Goal: Download file/media

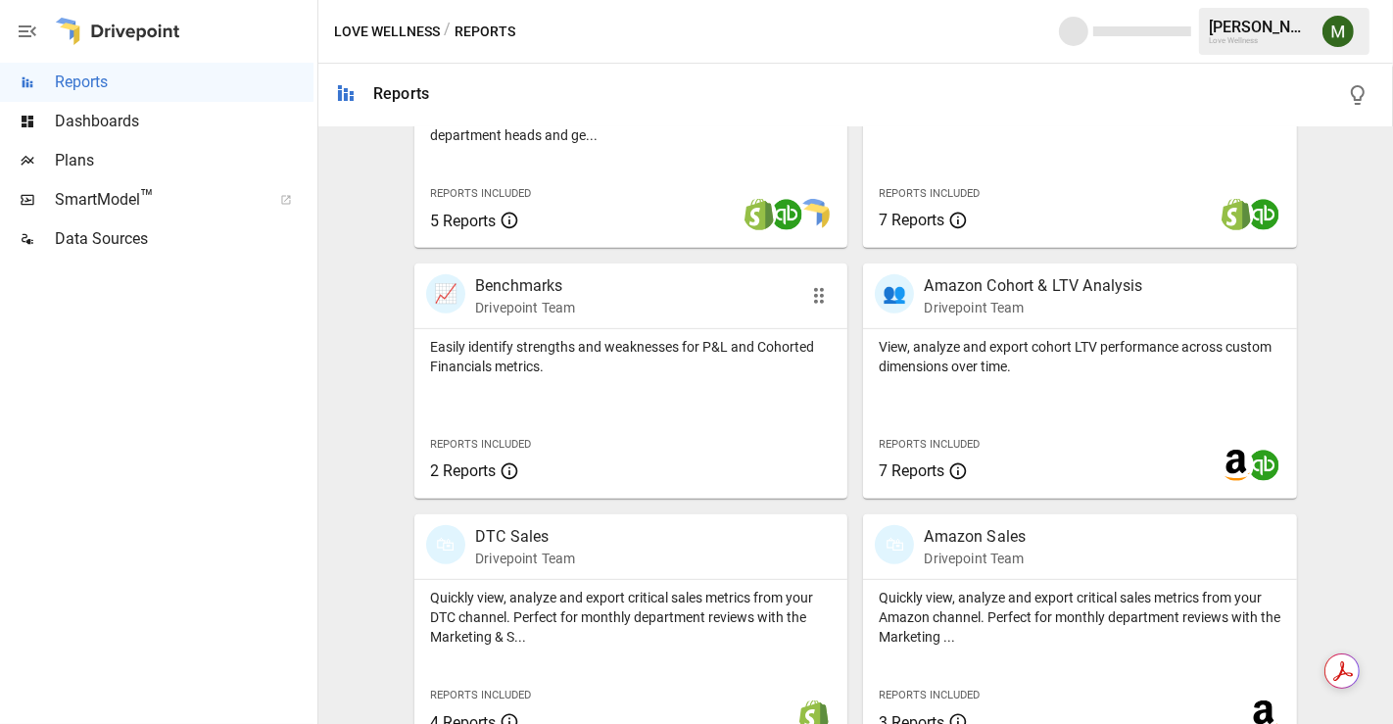
scroll to position [794, 0]
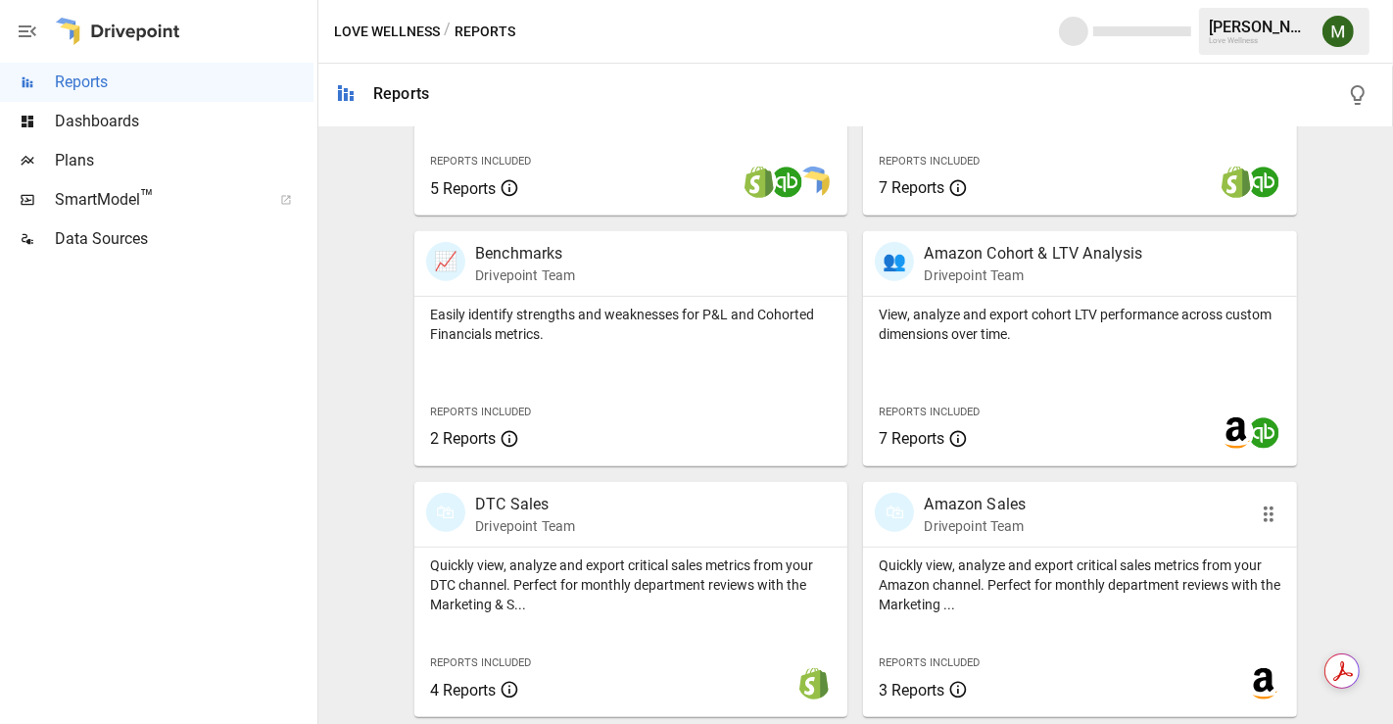
click at [961, 501] on p "Amazon Sales" at bounding box center [975, 505] width 102 height 24
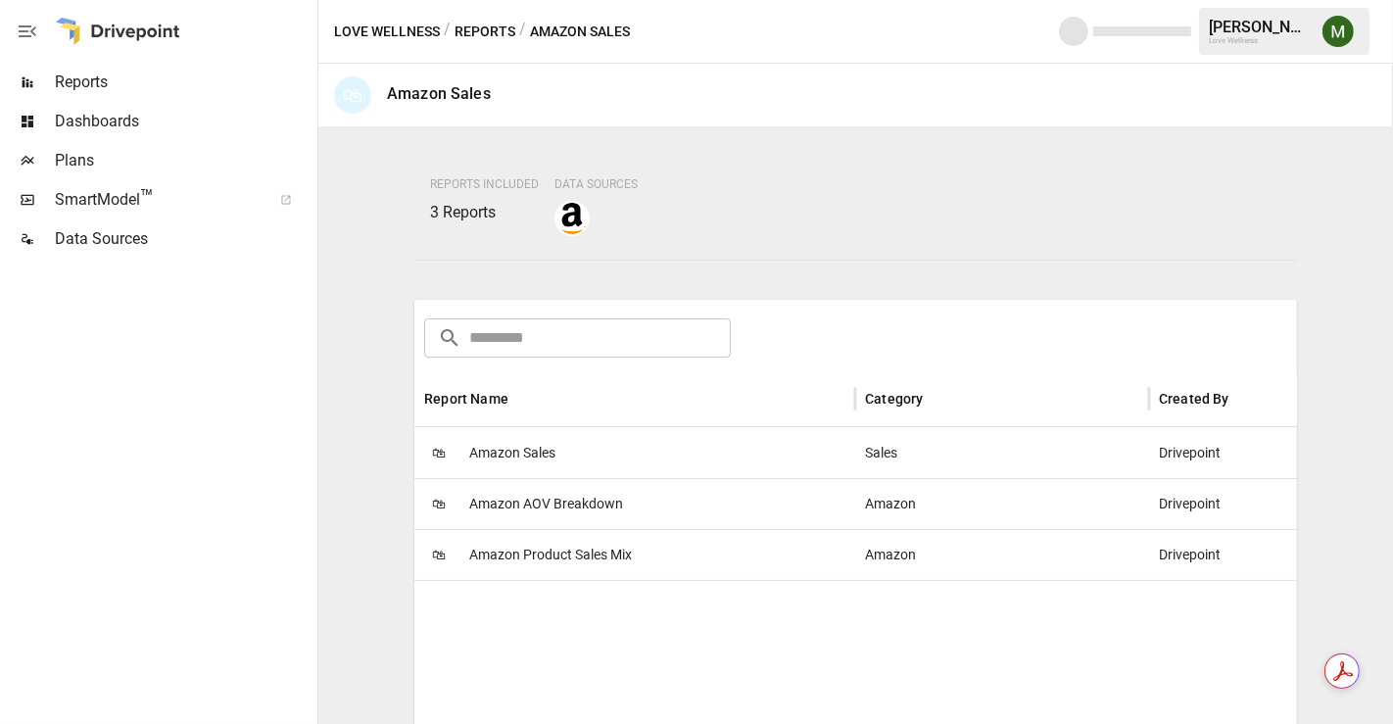
scroll to position [326, 0]
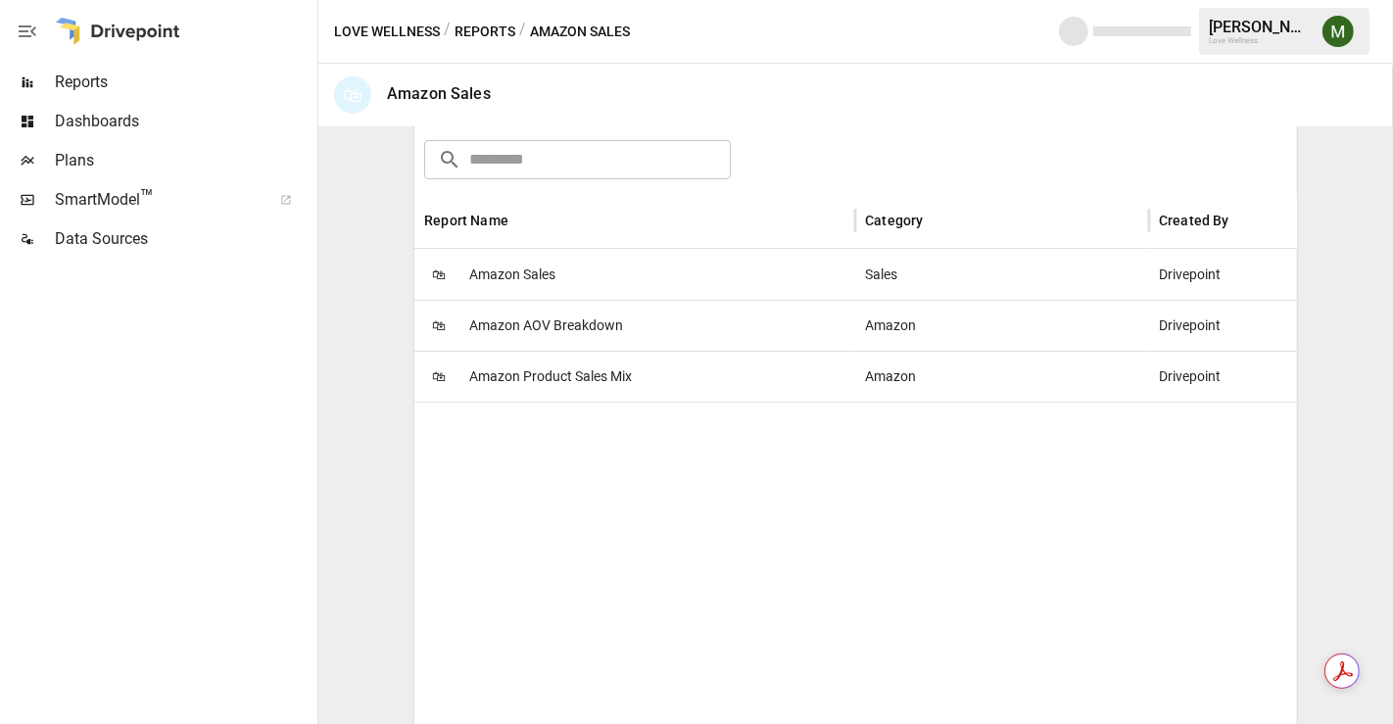
click at [596, 372] on span "Amazon Product Sales Mix" at bounding box center [550, 377] width 163 height 50
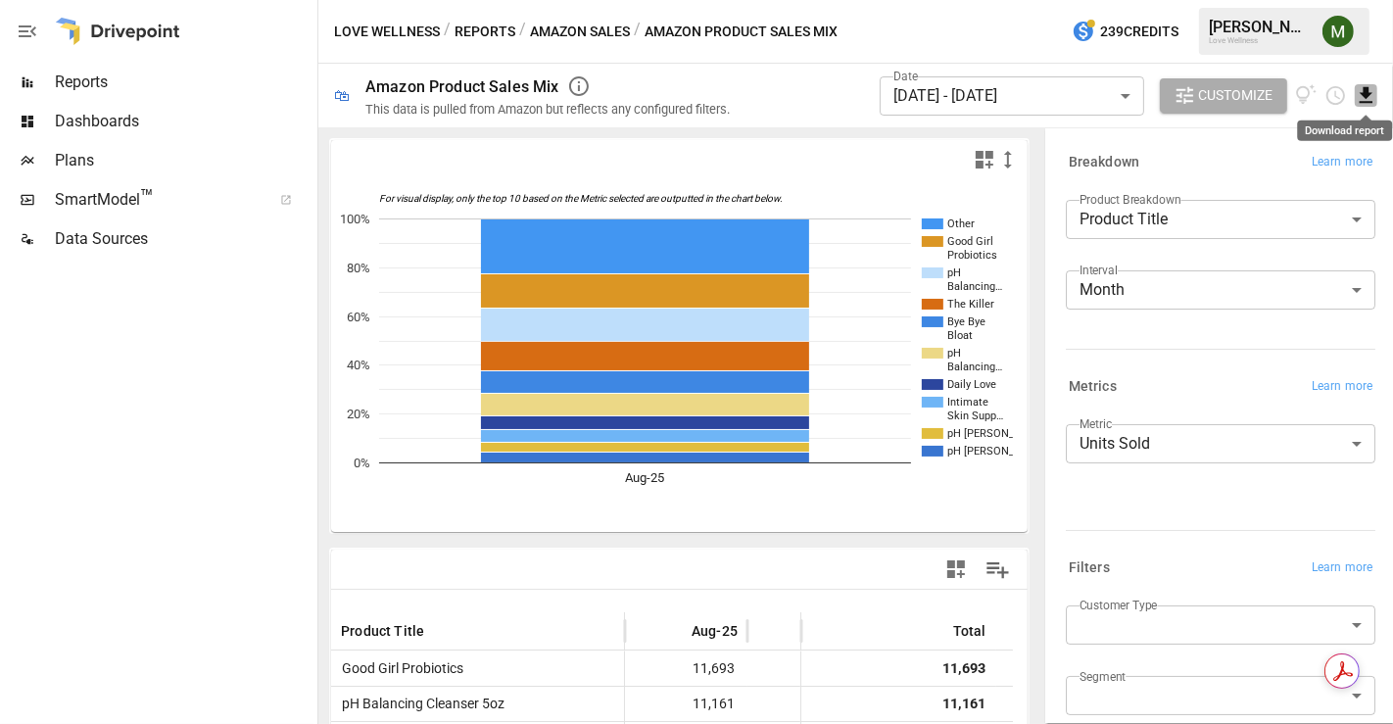
click at [1357, 105] on icon "Download report" at bounding box center [1366, 95] width 23 height 23
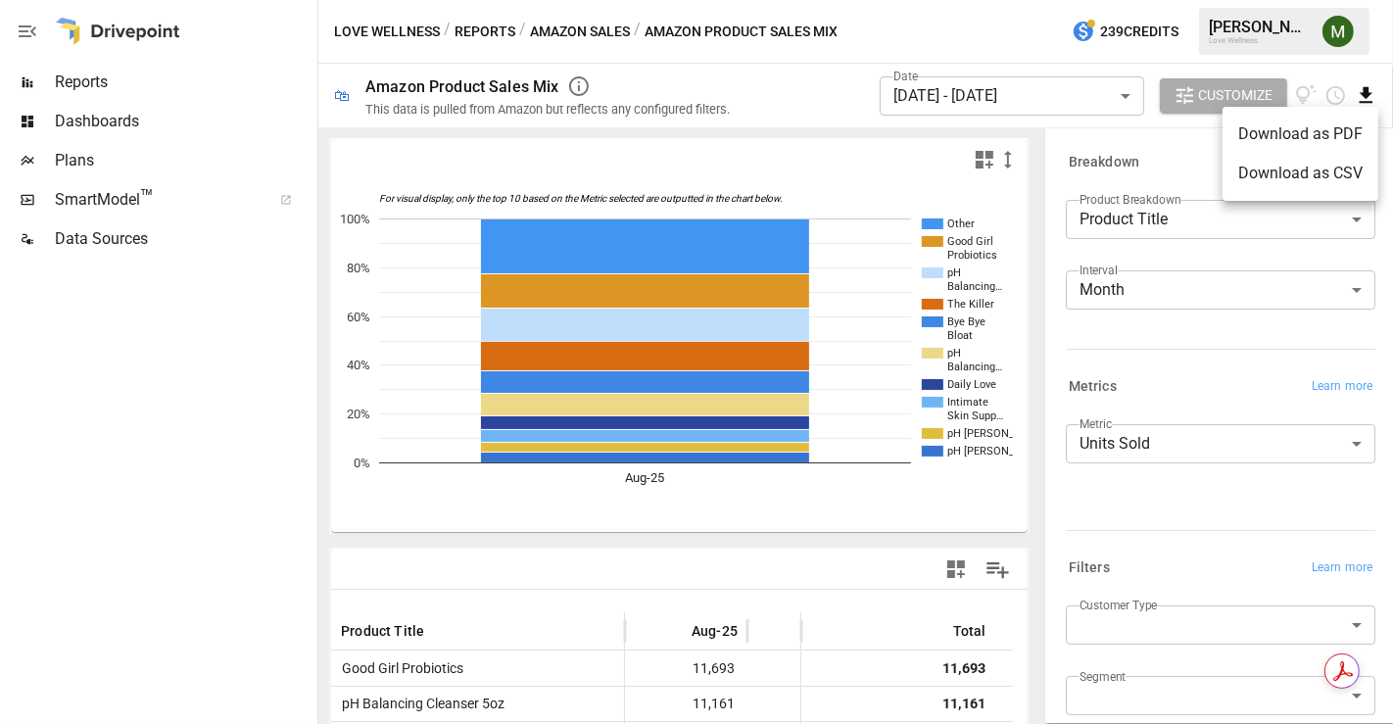
click at [1292, 169] on li "Download as CSV" at bounding box center [1301, 173] width 156 height 39
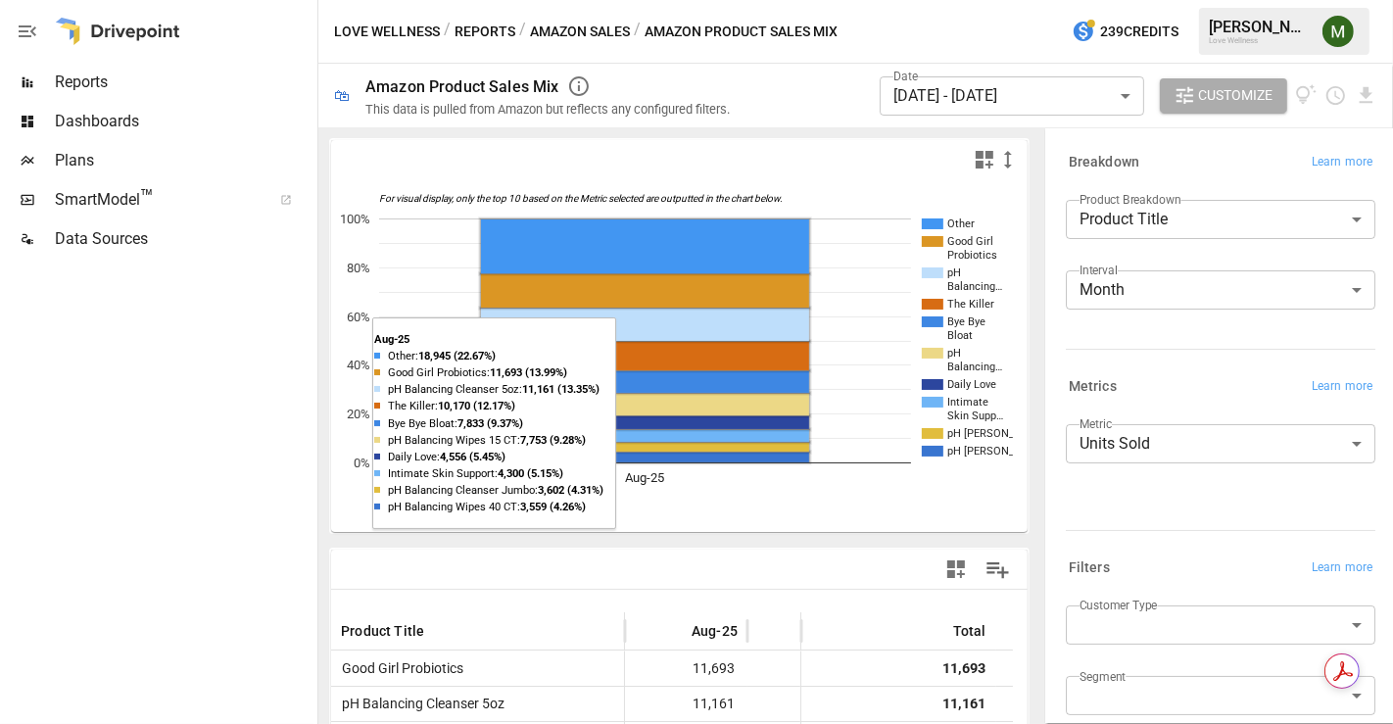
click at [1173, 0] on body "Reports Dashboards Plans SmartModel ™ Data Sources Love Wellness / Reports / Am…" at bounding box center [696, 0] width 1393 height 0
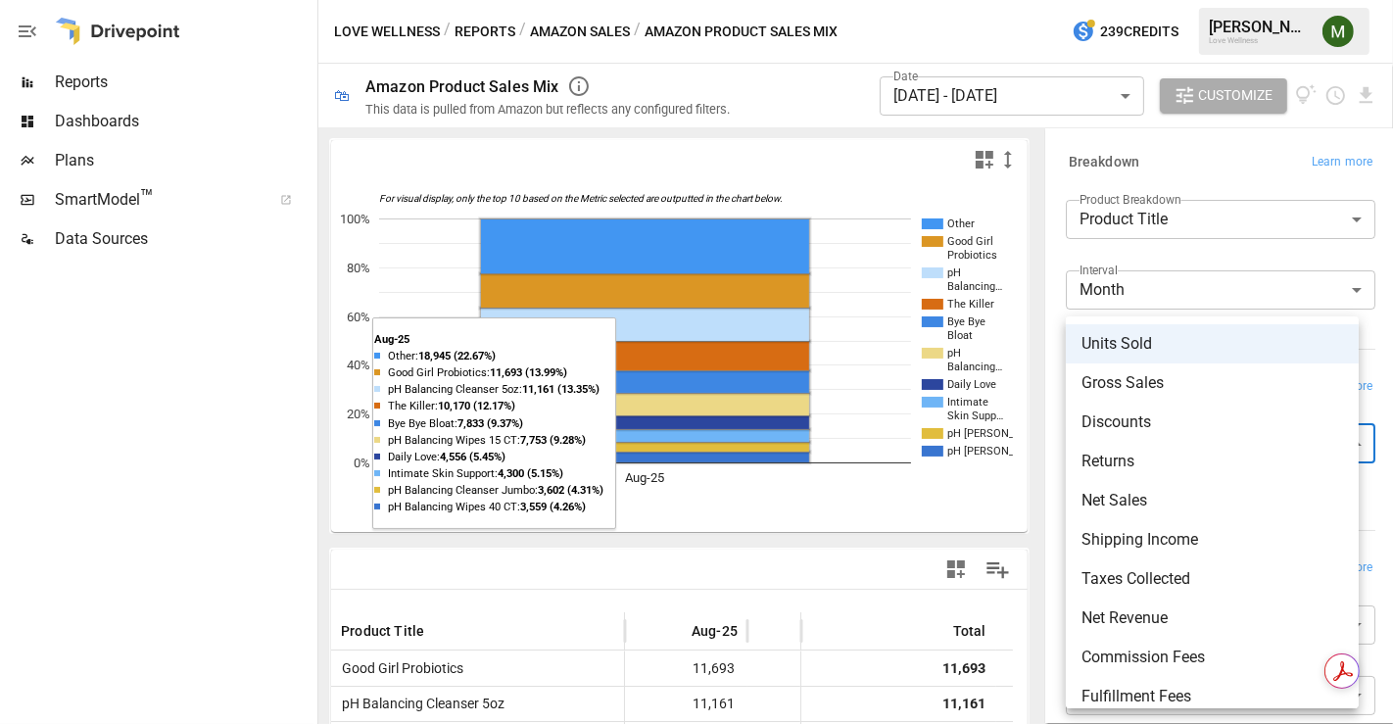
click at [1146, 390] on span "Gross Sales" at bounding box center [1213, 383] width 262 height 24
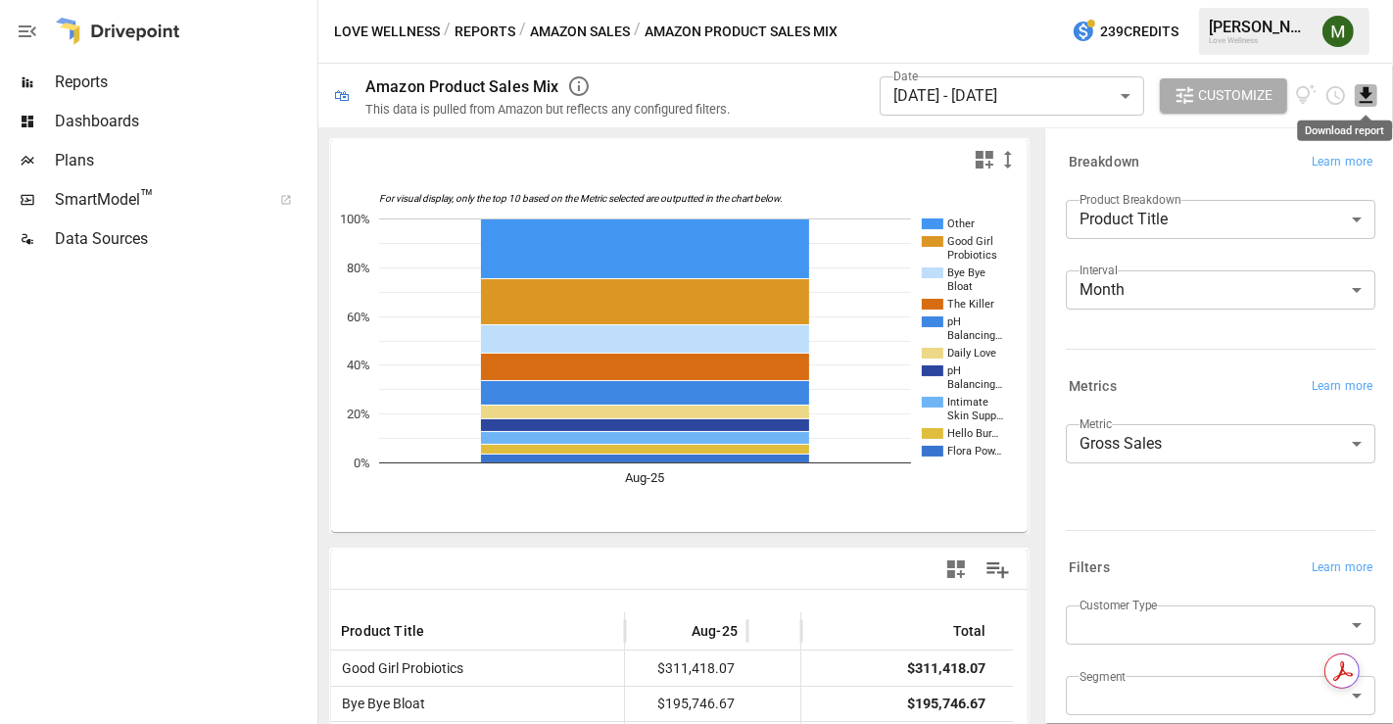
click at [1356, 101] on icon "Download report" at bounding box center [1366, 95] width 23 height 23
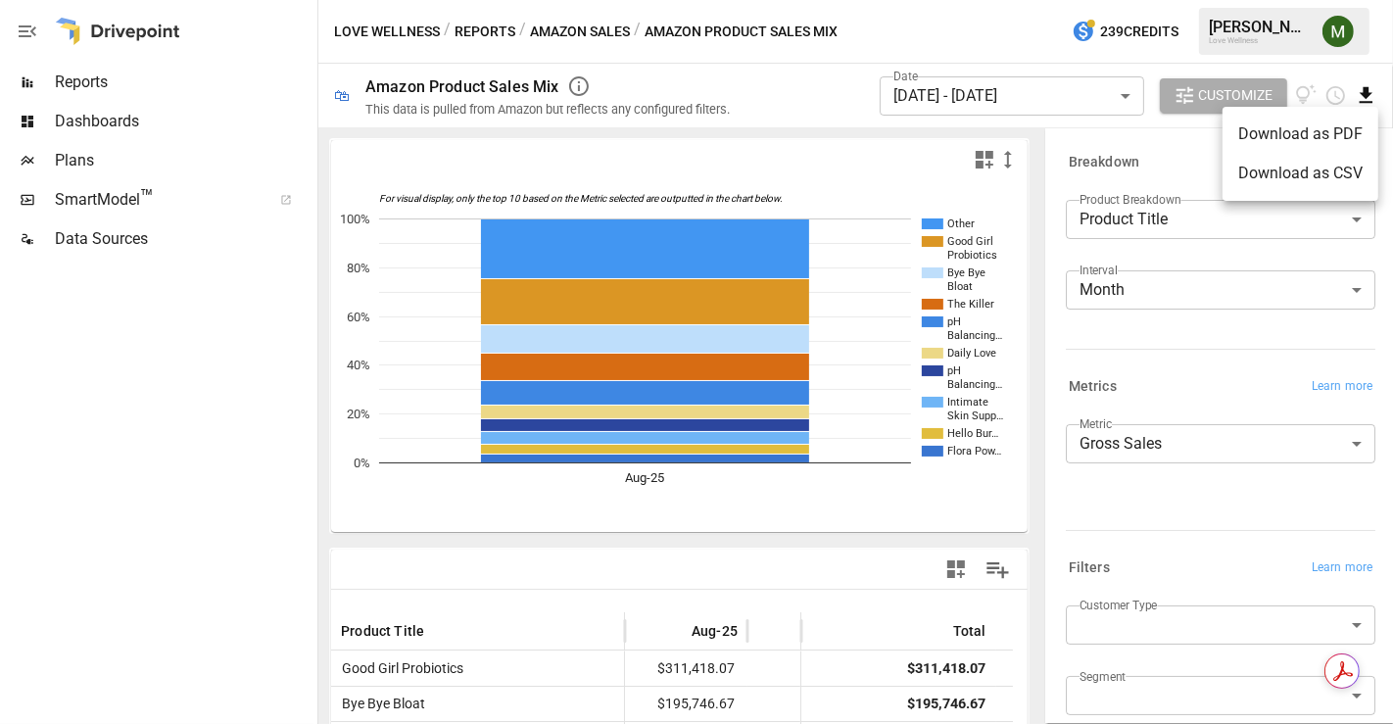
click at [1318, 166] on li "Download as CSV" at bounding box center [1301, 173] width 156 height 39
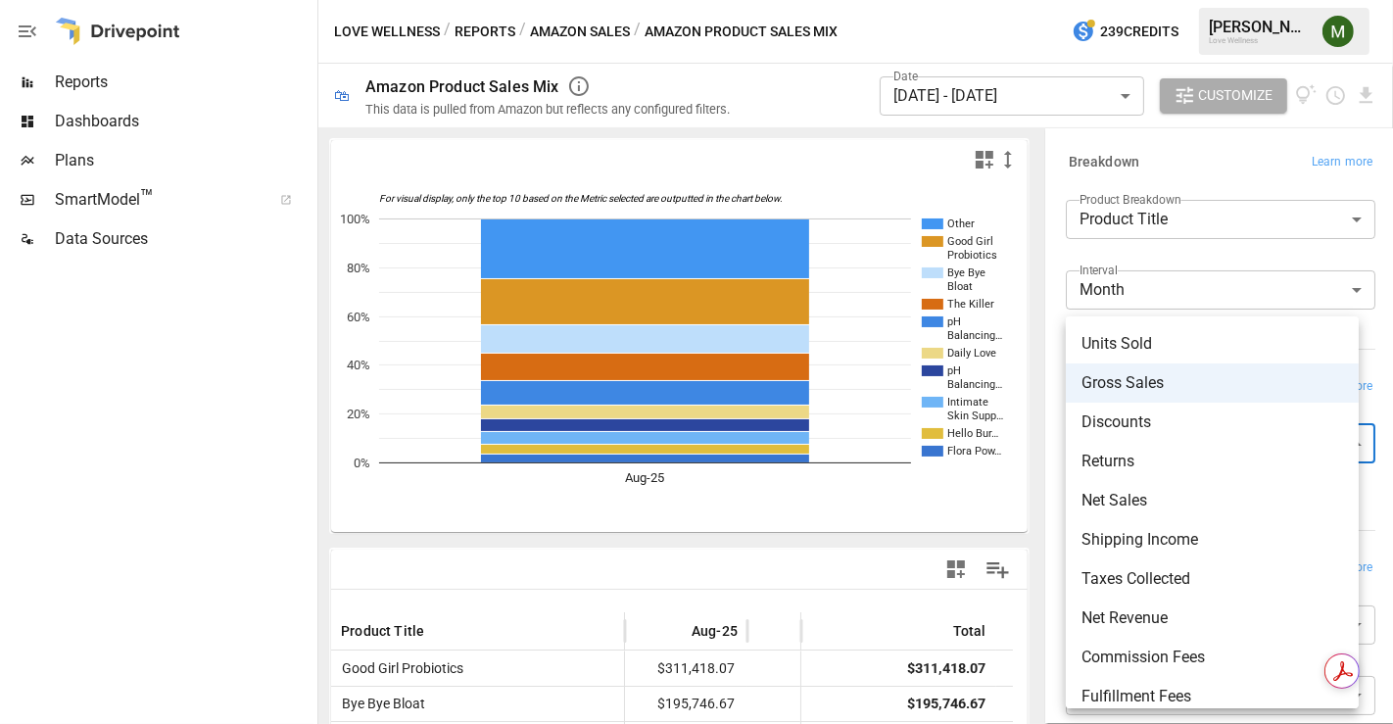
click at [1183, 0] on body "Reports Dashboards Plans SmartModel ™ Data Sources Love Wellness / Reports / Am…" at bounding box center [696, 0] width 1393 height 0
click at [1164, 497] on span "Net Sales" at bounding box center [1213, 501] width 262 height 24
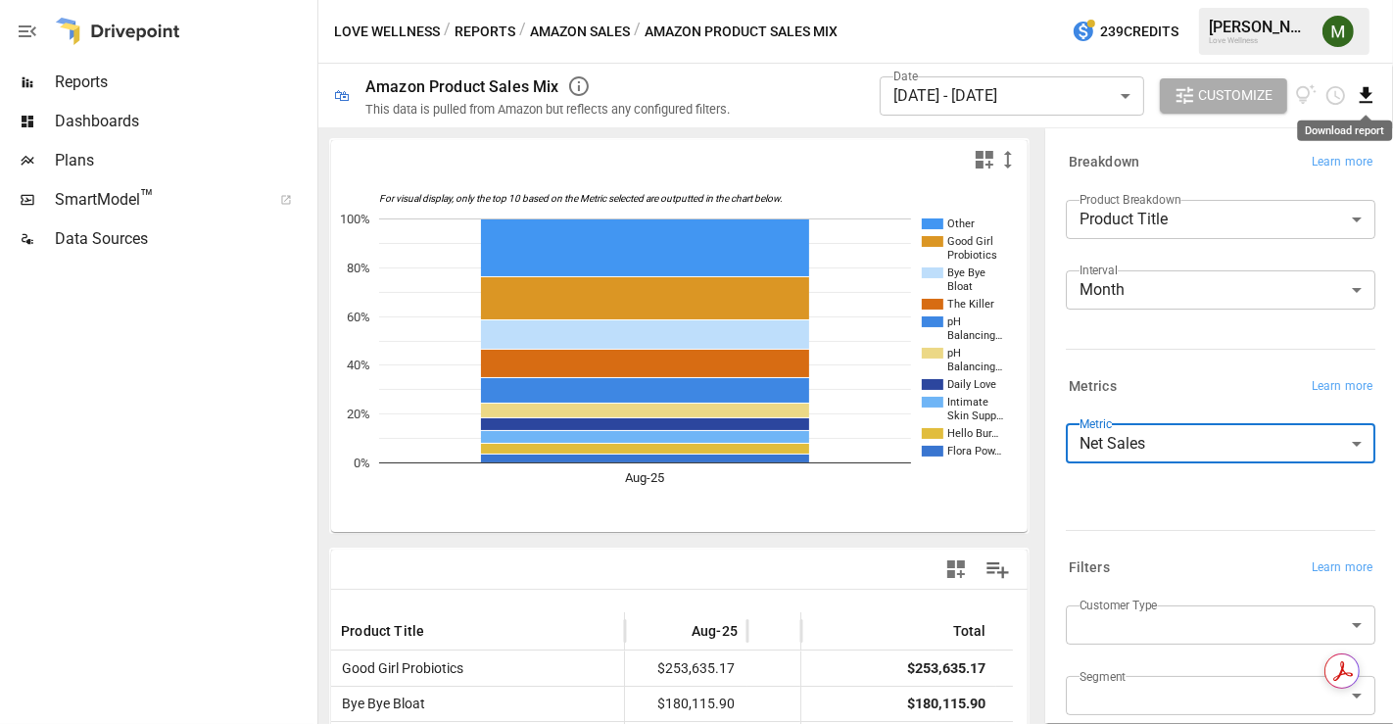
click at [1376, 87] on icon "Download report" at bounding box center [1366, 95] width 23 height 23
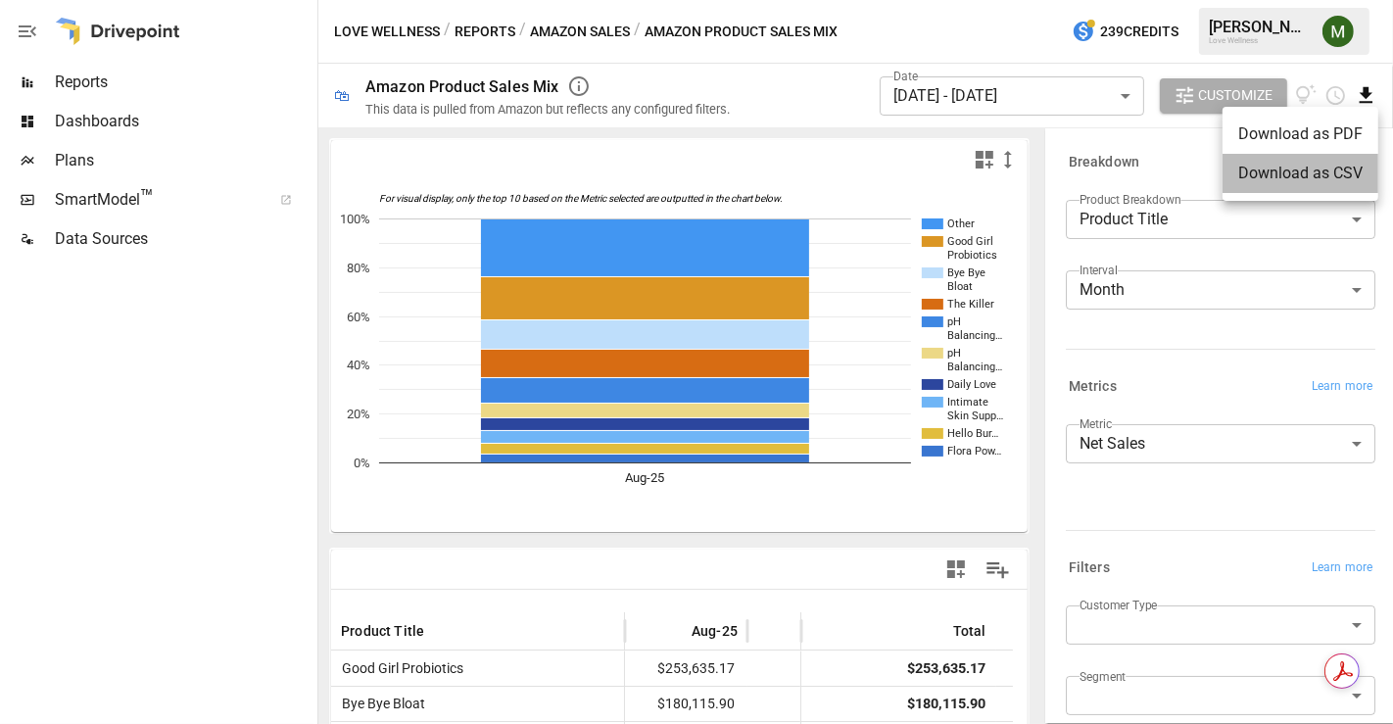
click at [1268, 188] on li "Download as CSV" at bounding box center [1301, 173] width 156 height 39
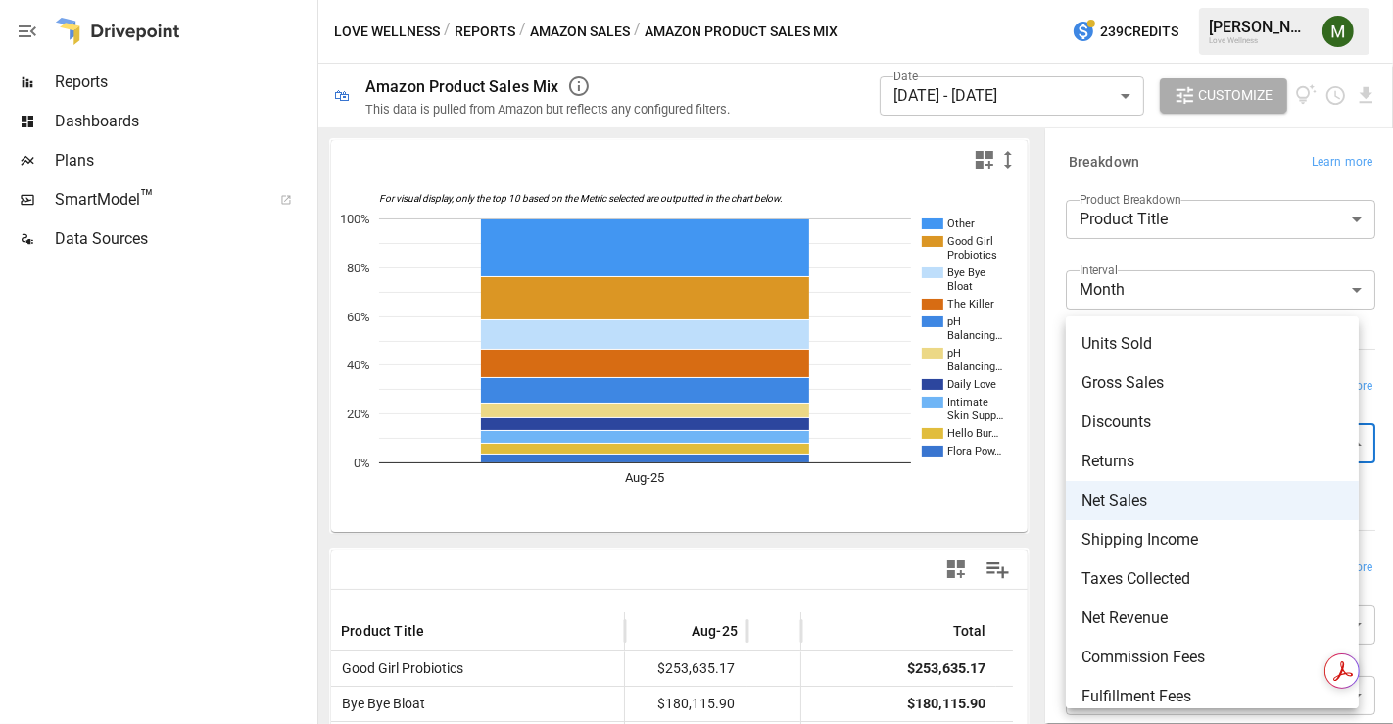
click at [1132, 0] on body "Reports Dashboards Plans SmartModel ™ Data Sources Love Wellness / Reports / Am…" at bounding box center [696, 0] width 1393 height 0
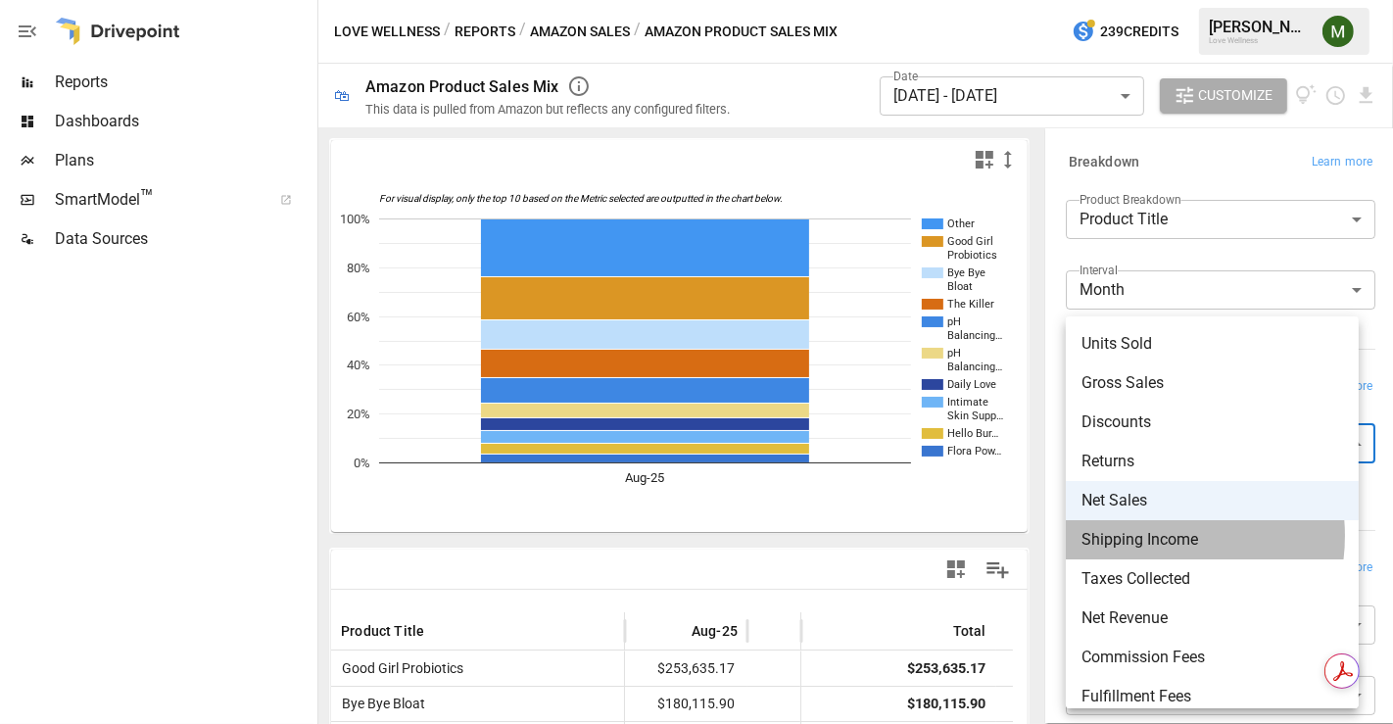
click at [1153, 536] on span "Shipping Income" at bounding box center [1213, 540] width 262 height 24
type input "**********"
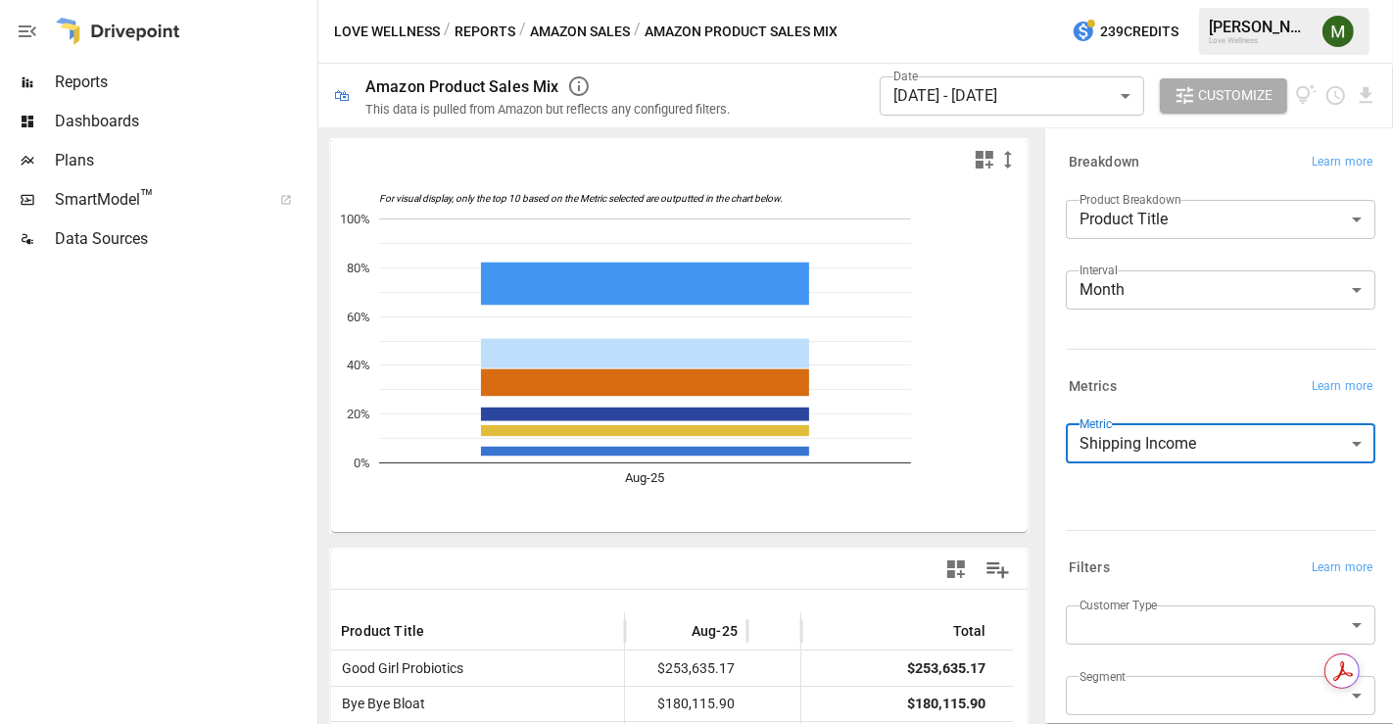
click at [1232, 169] on div "Breakdown Learn more" at bounding box center [1221, 162] width 310 height 27
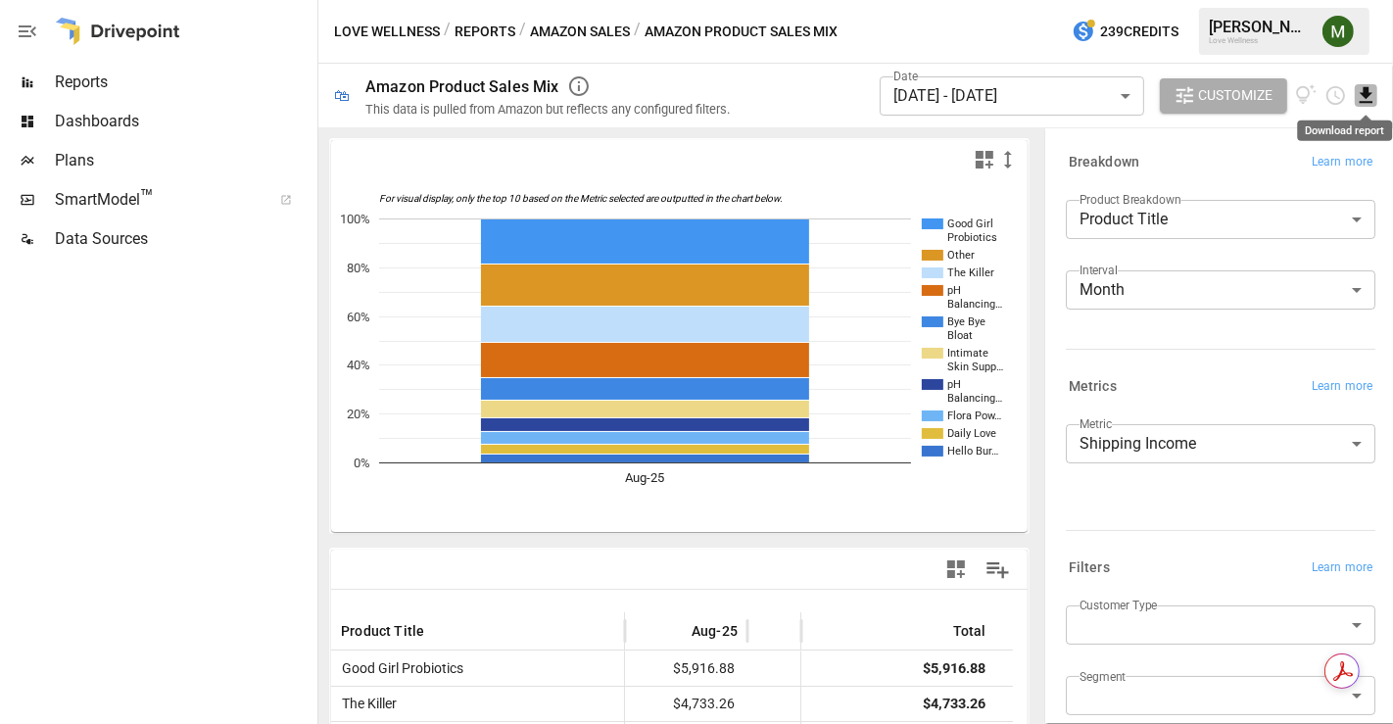
click at [1359, 93] on icon "Download report" at bounding box center [1366, 95] width 23 height 23
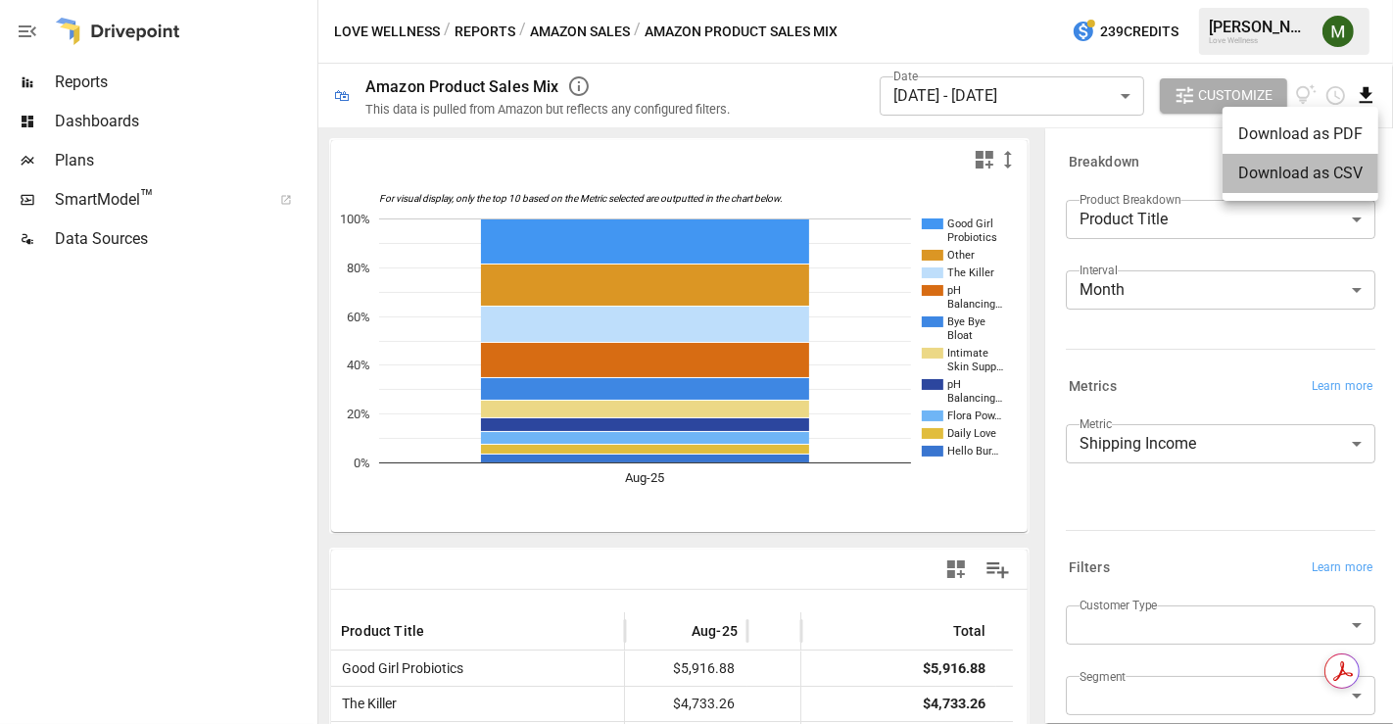
click at [1326, 164] on li "Download as CSV" at bounding box center [1301, 173] width 156 height 39
